Goal: Information Seeking & Learning: Learn about a topic

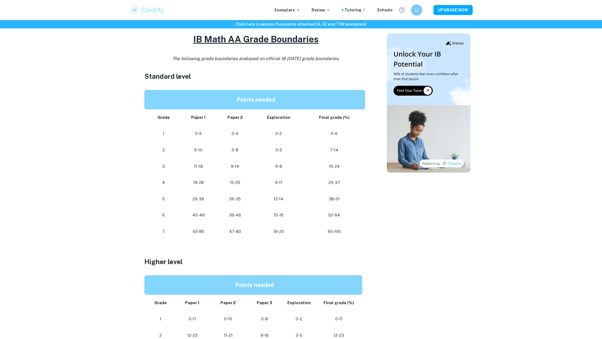
click at [329, 200] on p "38-51" at bounding box center [334, 200] width 53 height 8
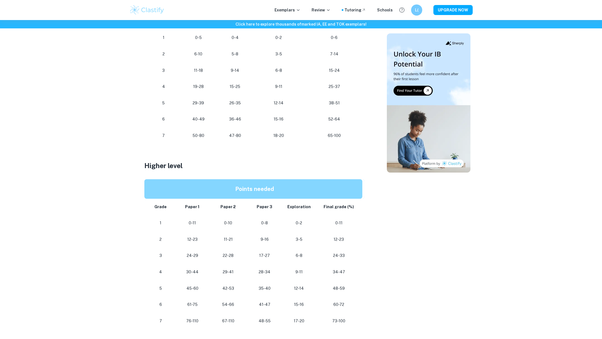
scroll to position [340, 0]
drag, startPoint x: 307, startPoint y: 305, endPoint x: 288, endPoint y: 305, distance: 19.2
click at [288, 305] on td "15-16" at bounding box center [299, 305] width 32 height 16
click at [293, 129] on td "18-20" at bounding box center [278, 136] width 50 height 16
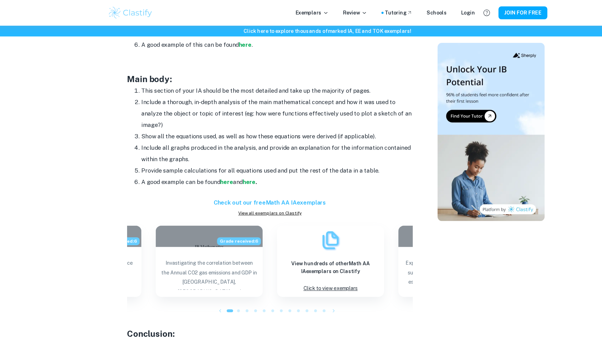
scroll to position [463, 0]
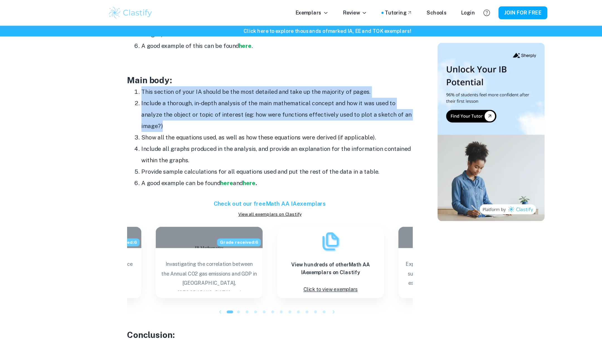
drag, startPoint x: 147, startPoint y: 70, endPoint x: 175, endPoint y: 96, distance: 38.5
click at [175, 96] on ol "This section of your IA should be the most detailed and take up the majority of…" at bounding box center [255, 107] width 223 height 80
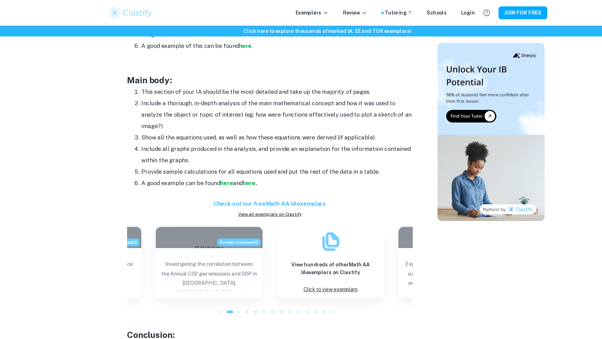
click at [282, 110] on li "Show all the equations used, as well as how these equations were derived (if ap…" at bounding box center [261, 107] width 212 height 9
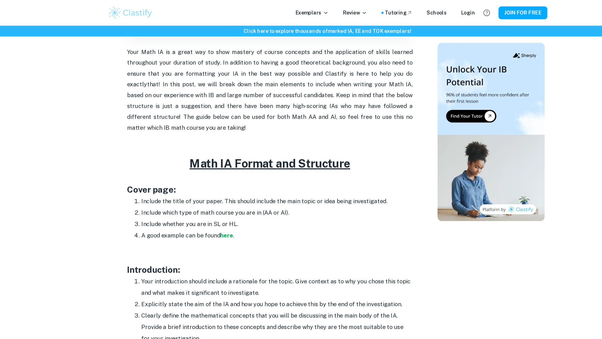
scroll to position [189, 0]
